Goal: Task Accomplishment & Management: Use online tool/utility

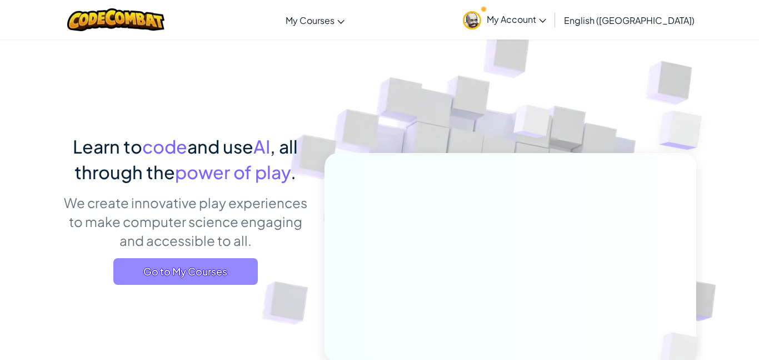
click at [203, 267] on span "Go to My Courses" at bounding box center [185, 271] width 145 height 27
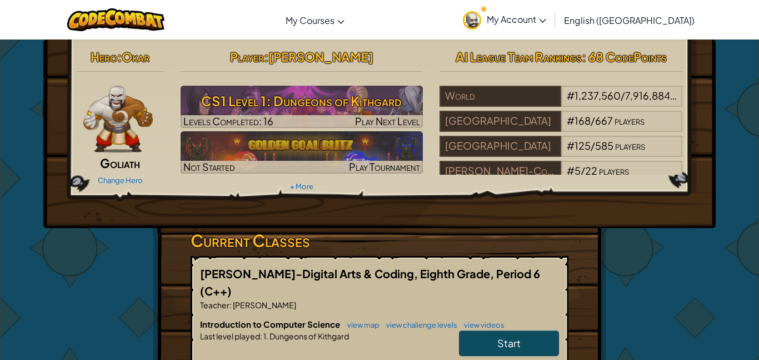
click at [543, 333] on link "Start" at bounding box center [509, 343] width 100 height 26
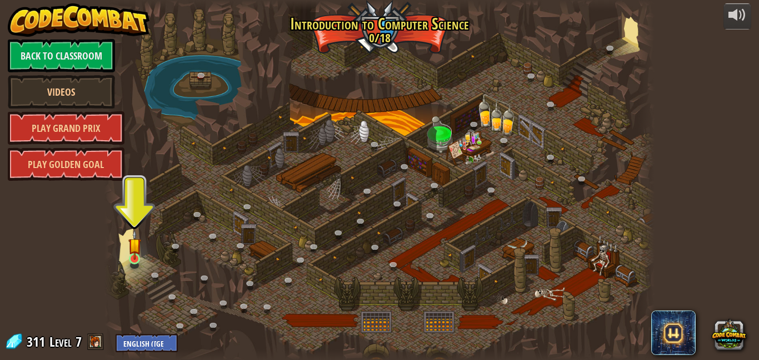
click at [139, 258] on img at bounding box center [134, 245] width 13 height 30
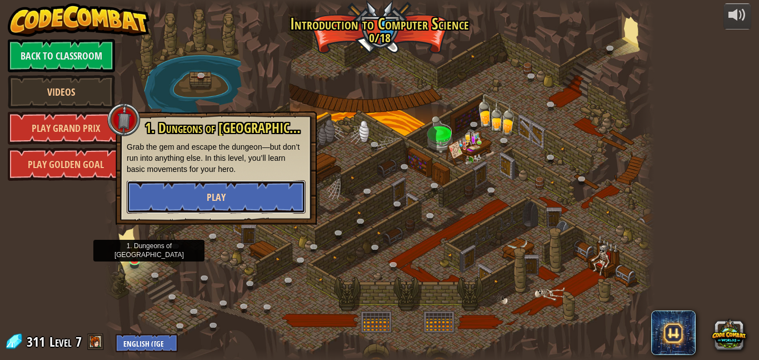
click at [143, 212] on button "Play" at bounding box center [216, 196] width 179 height 33
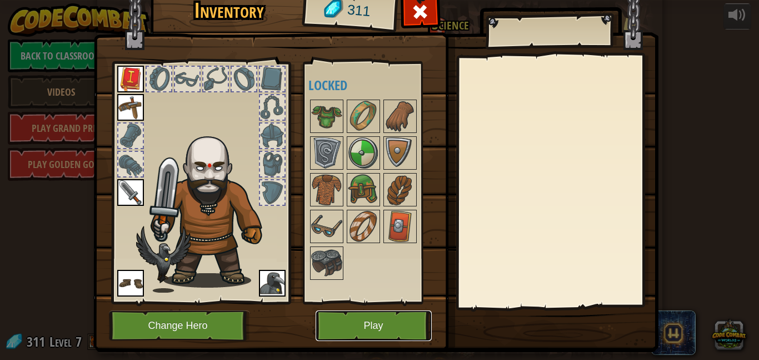
click at [412, 331] on button "Play" at bounding box center [374, 325] width 116 height 31
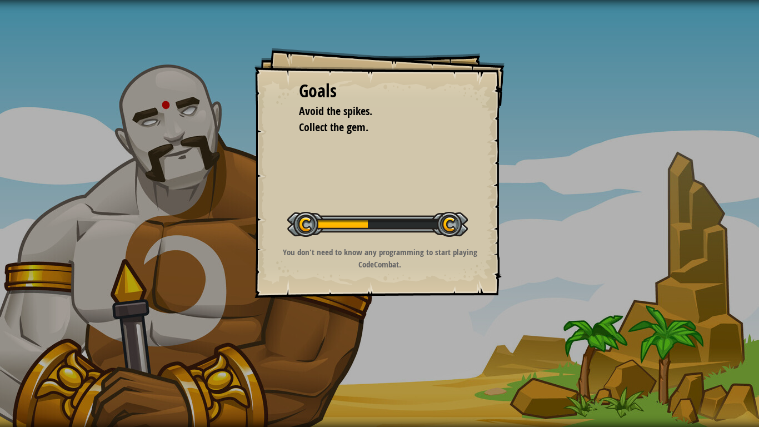
click at [731, 359] on div "Goals Avoid the spikes. Collect the gem. Start Level Error loading from server.…" at bounding box center [379, 213] width 759 height 427
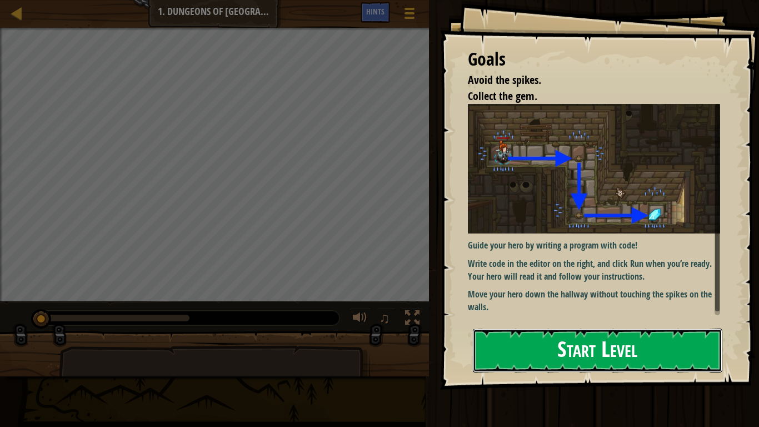
click at [693, 355] on button "Start Level" at bounding box center [598, 350] width 250 height 44
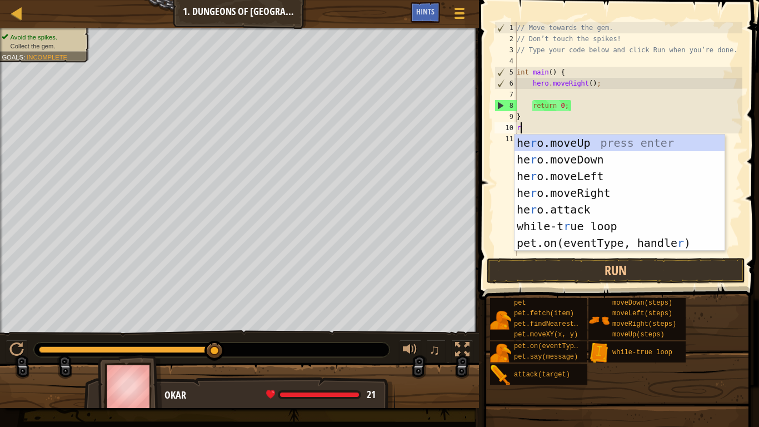
scroll to position [5, 1]
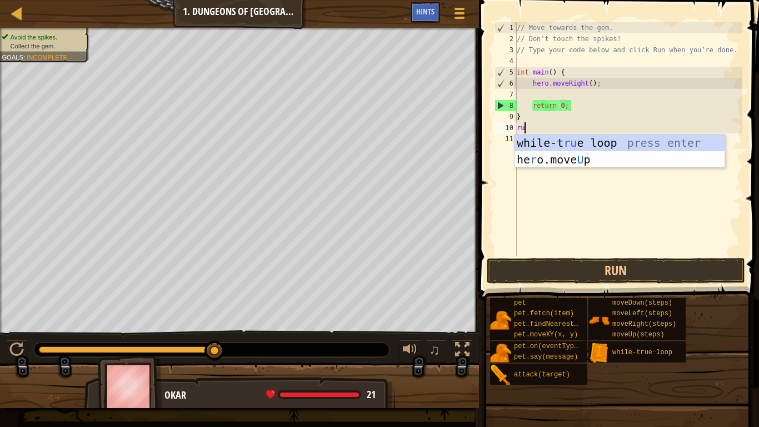
type textarea "r"
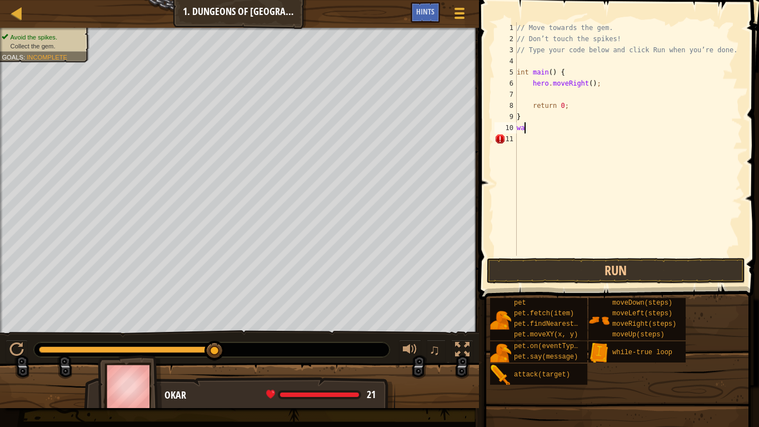
type textarea "w"
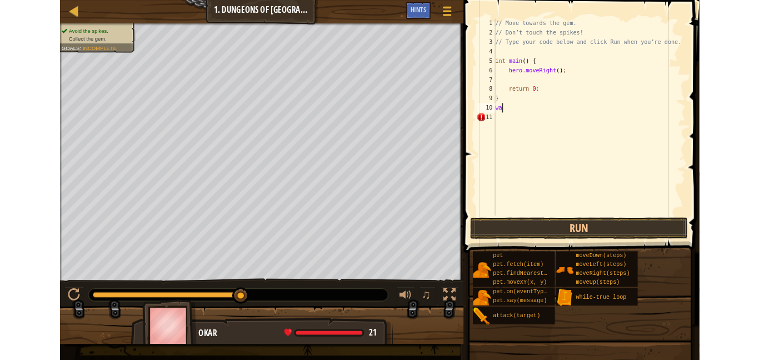
scroll to position [5, 0]
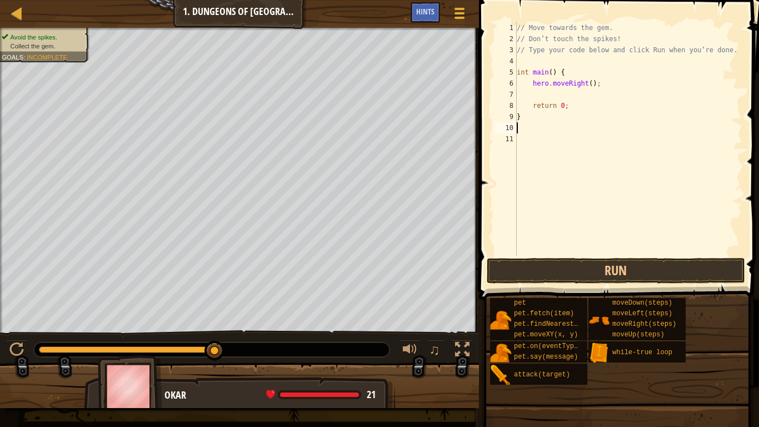
type textarea "w"
type textarea "u"
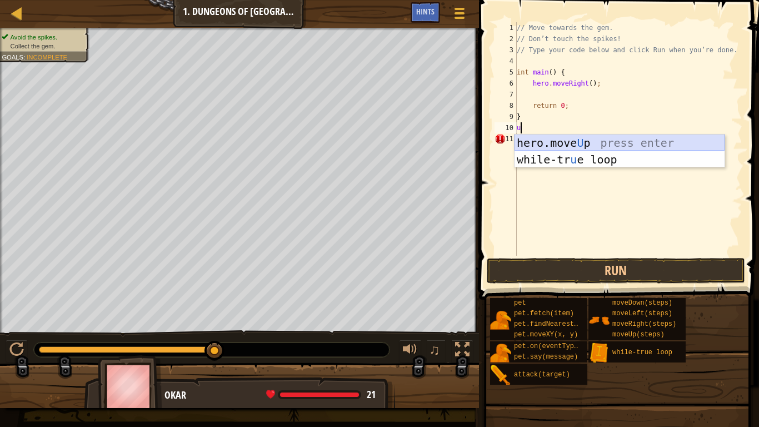
click at [566, 146] on div "hero.move U p press enter while-tr u e loop press enter" at bounding box center [620, 167] width 210 height 67
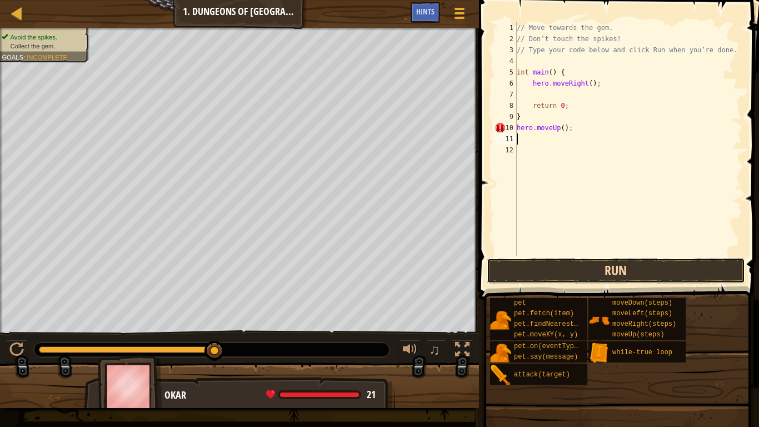
click at [630, 266] on button "Run" at bounding box center [616, 271] width 259 height 26
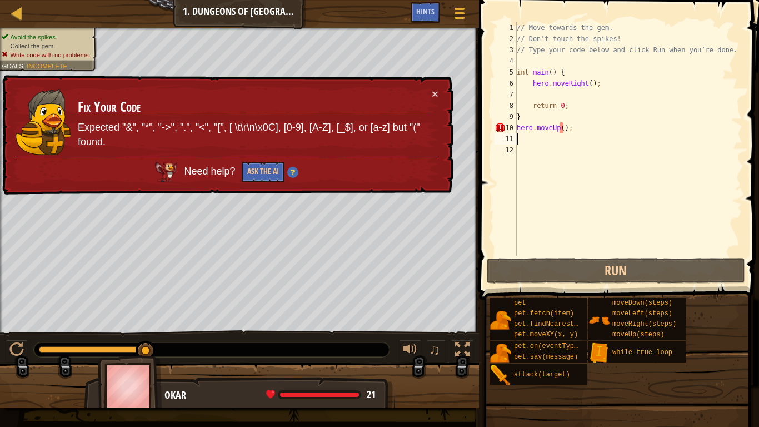
click at [441, 90] on div "× Fix Your Code Expected "&", "*", "->", ".", "<", "[", [ \t\r\n\x0C], [0-9], […" at bounding box center [227, 135] width 454 height 120
click at [436, 92] on button "×" at bounding box center [435, 94] width 7 height 12
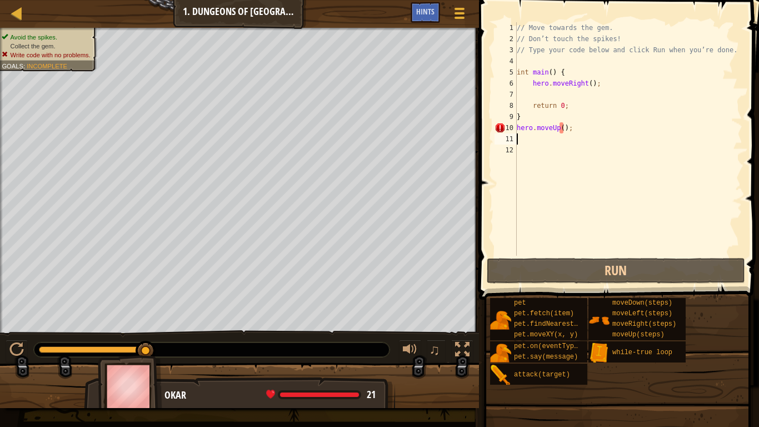
click at [656, 131] on div "// Move towards the gem. // Don’t touch the spikes! // Type your code below and…" at bounding box center [629, 150] width 228 height 256
type textarea "hero.moveUp();"
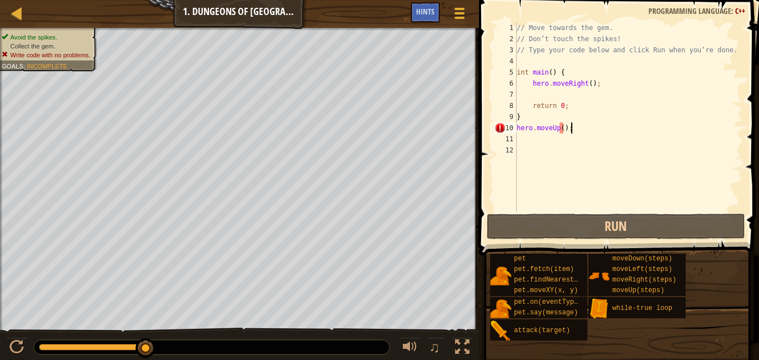
click at [656, 63] on div "// Move towards the gem. // Don’t touch the spikes! // Type your code below and…" at bounding box center [629, 127] width 228 height 211
type textarea "hero.moveRight();"
type textarea "return 0;"
click at [0, 138] on div at bounding box center [1, 189] width 3 height 322
